Goal: Navigation & Orientation: Find specific page/section

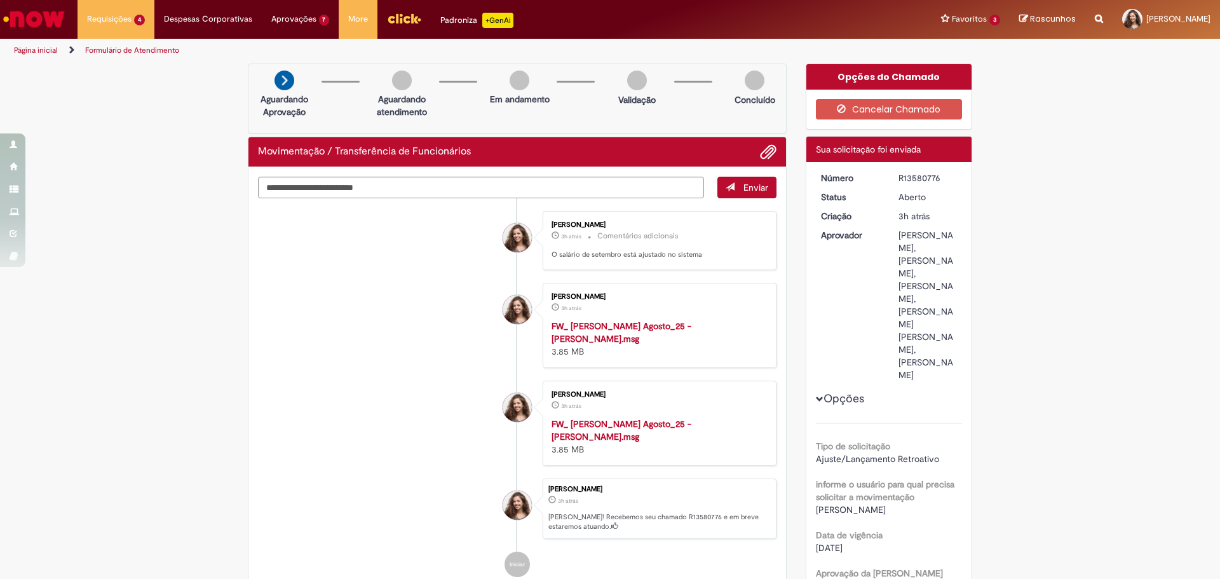
click at [51, 47] on link "Página inicial" at bounding box center [36, 50] width 44 height 10
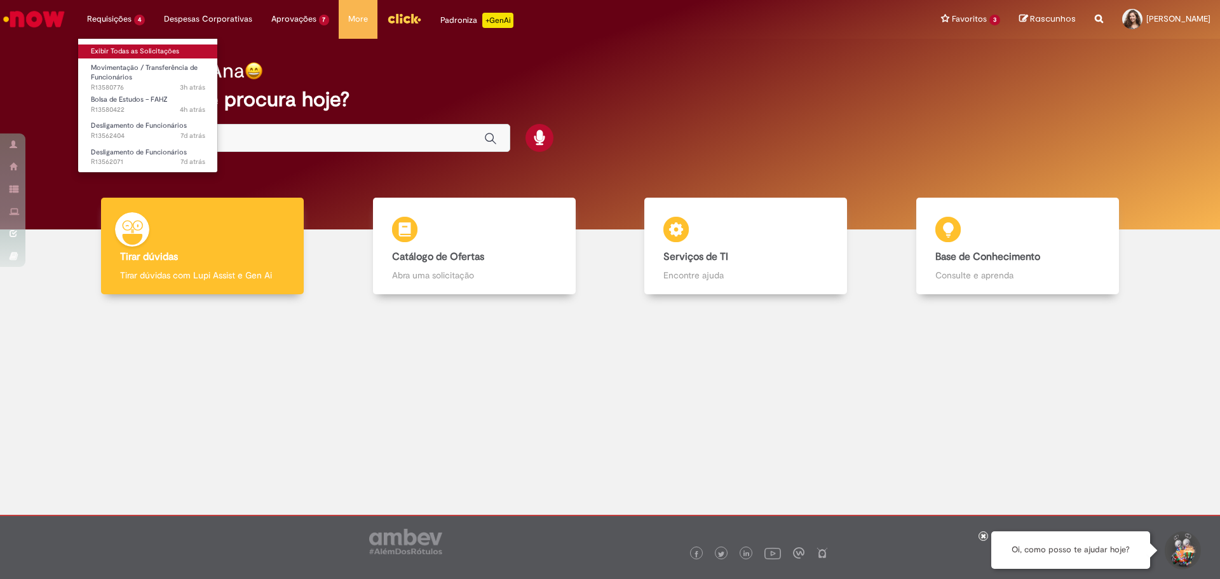
click at [121, 46] on link "Exibir Todas as Solicitações" at bounding box center [148, 51] width 140 height 14
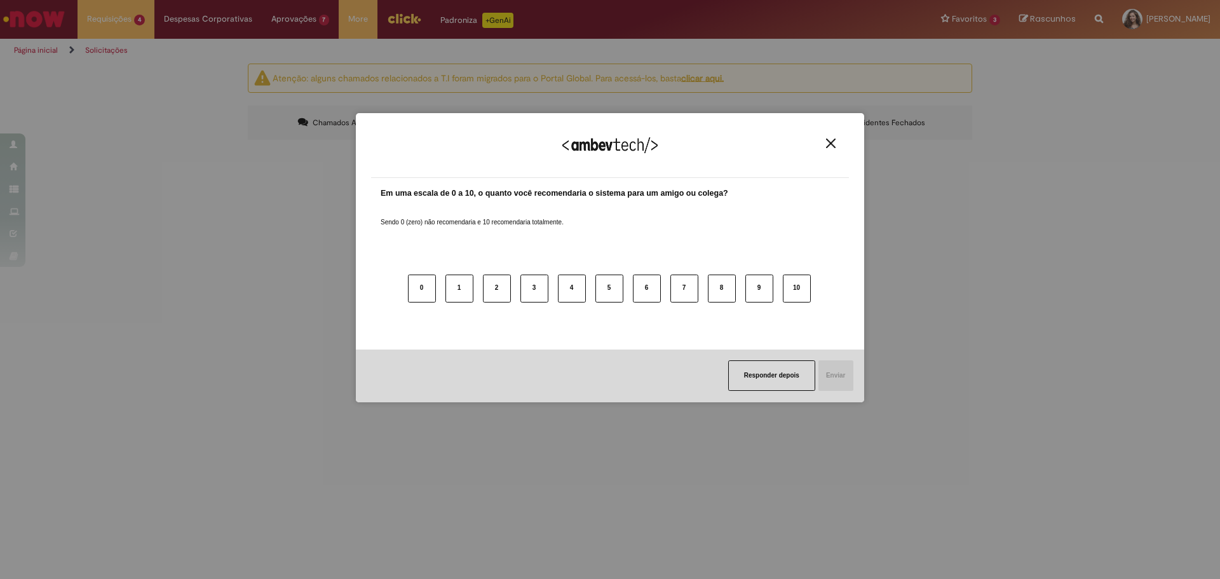
click at [837, 144] on button "Close" at bounding box center [830, 143] width 17 height 11
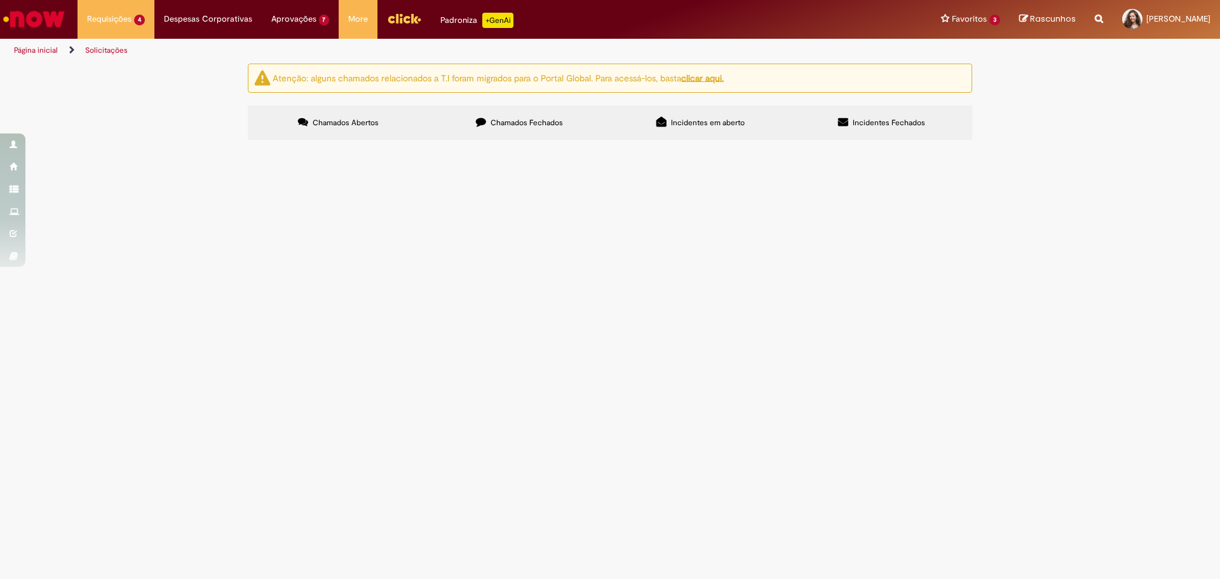
click at [34, 50] on link "Página inicial" at bounding box center [36, 50] width 44 height 10
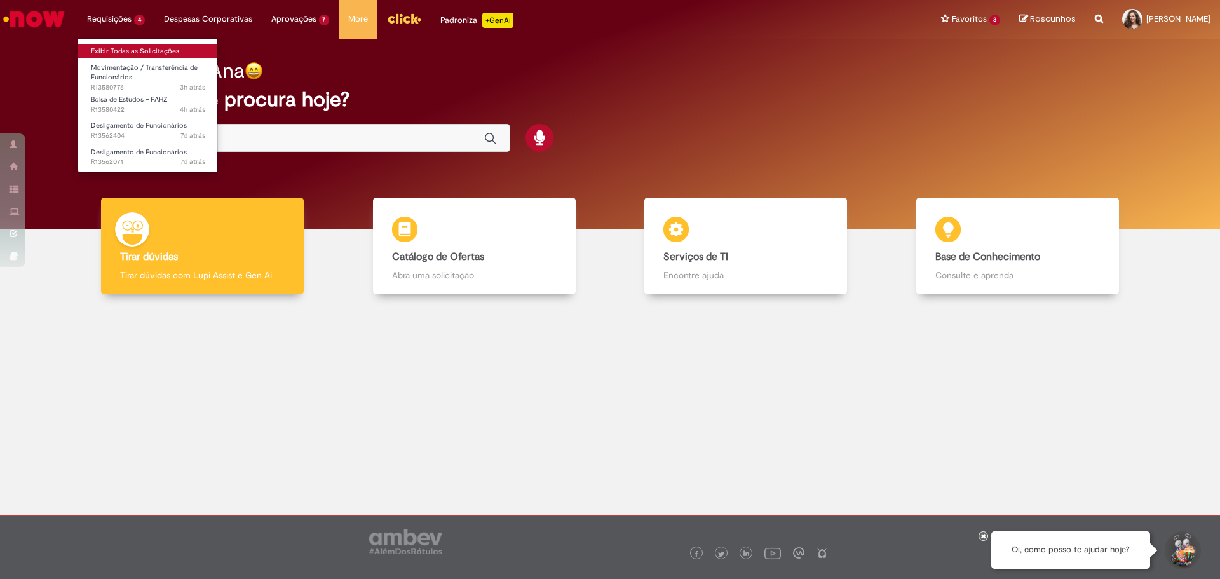
click at [135, 49] on link "Exibir Todas as Solicitações" at bounding box center [148, 51] width 140 height 14
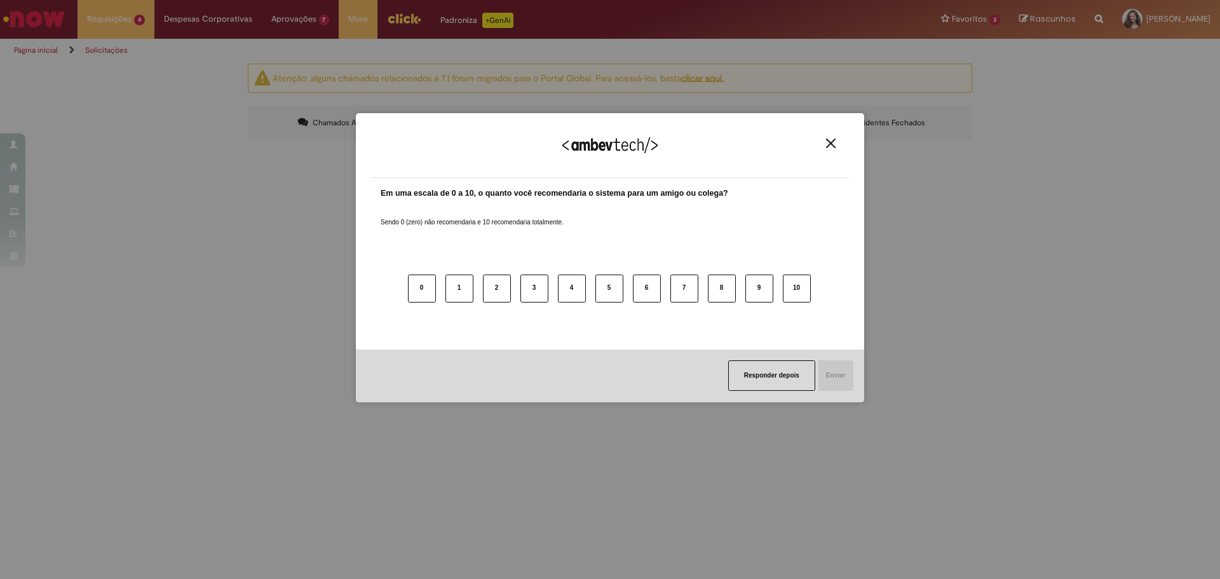
click at [829, 145] on img "Close" at bounding box center [831, 143] width 10 height 10
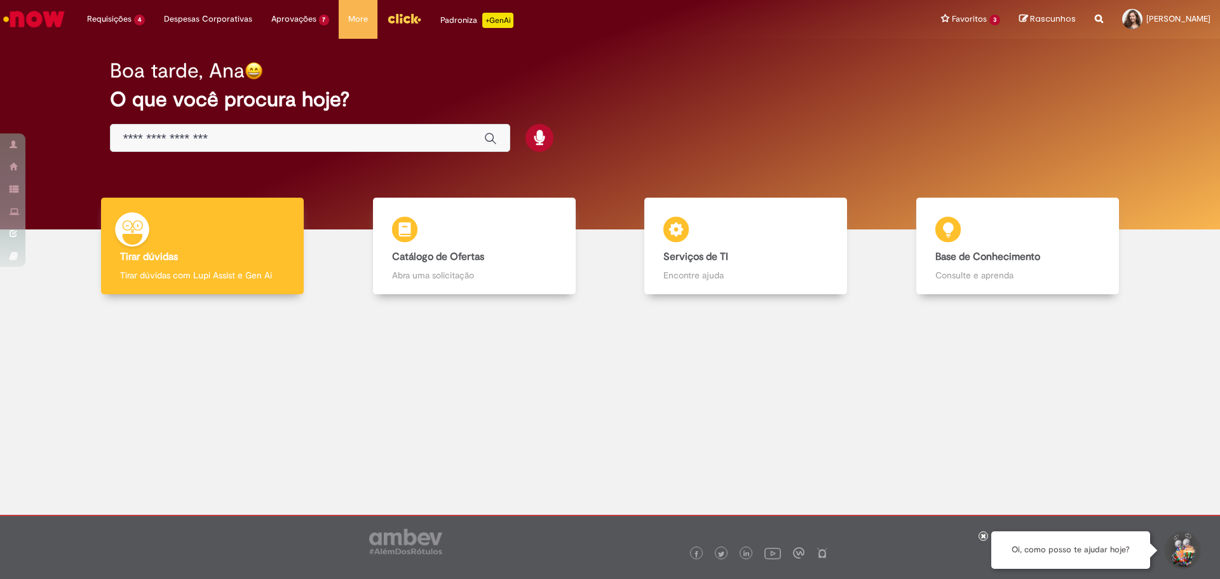
click at [316, 128] on div "Global" at bounding box center [310, 138] width 400 height 29
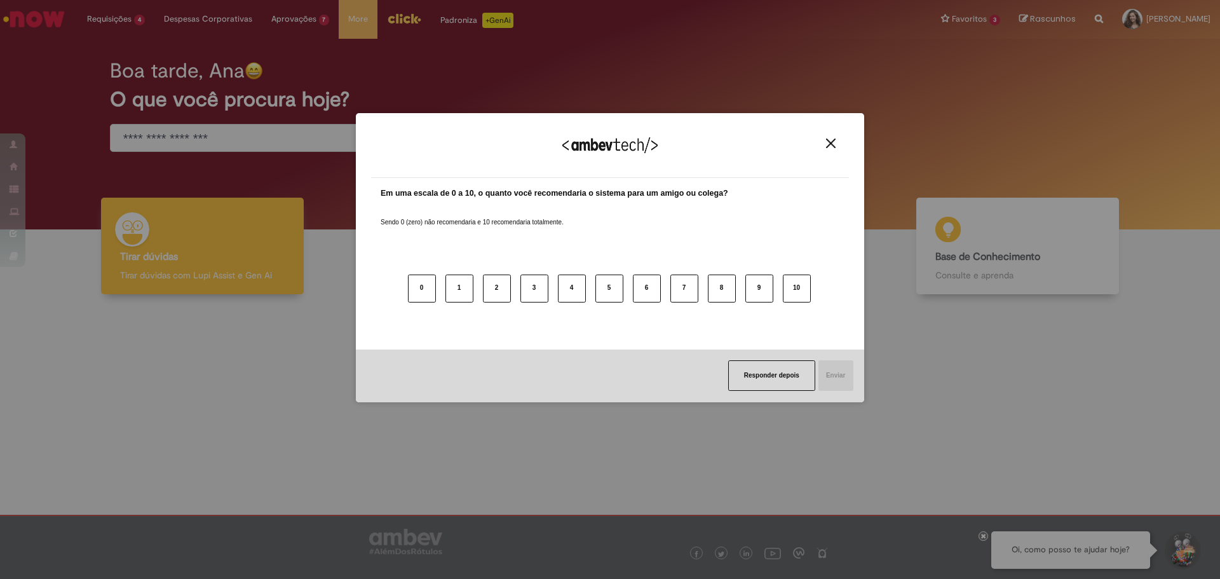
click at [827, 140] on img "Close" at bounding box center [831, 143] width 10 height 10
